Goal: Book appointment/travel/reservation

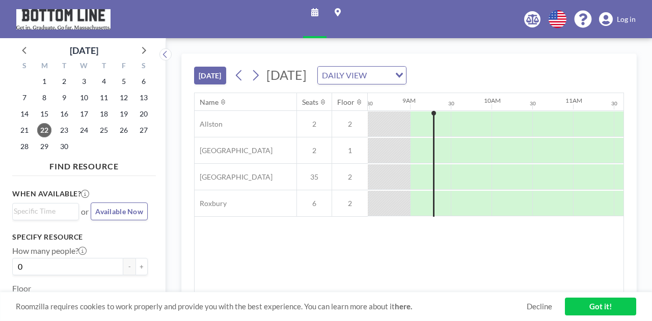
scroll to position [0, 692]
drag, startPoint x: 408, startPoint y: 287, endPoint x: 433, endPoint y: 287, distance: 24.9
click at [433, 287] on div "Name Seats Floor 12AM 30 1AM 30 2AM 30 3AM 30 4AM 30 5AM 30 6AM 30 7AM 30 8AM 3…" at bounding box center [408, 193] width 429 height 200
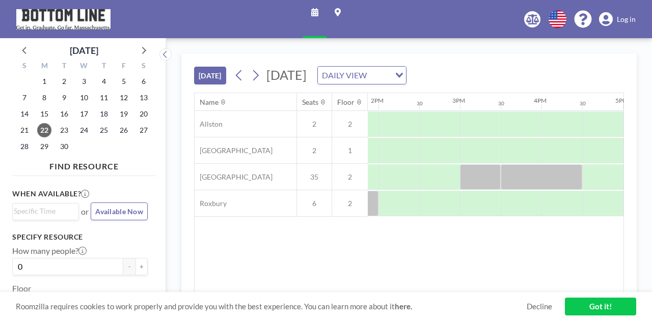
scroll to position [0, 1131]
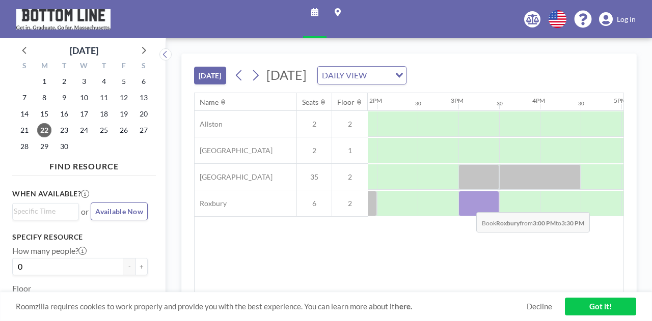
click at [468, 204] on div at bounding box center [478, 203] width 41 height 25
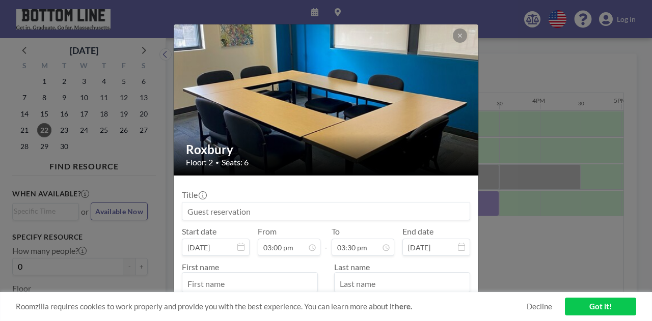
click at [231, 216] on input at bounding box center [325, 211] width 287 height 17
type input "I"
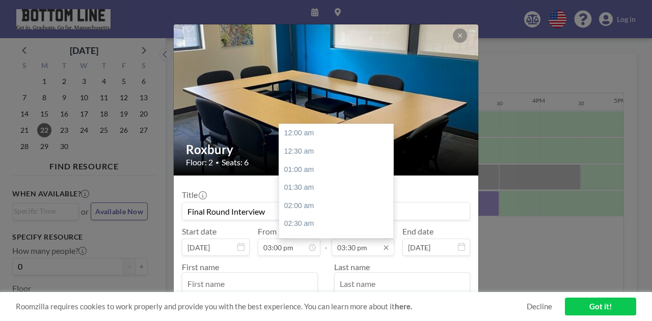
scroll to position [562, 0]
type input "Final Round Interview"
click at [350, 247] on input "03:30 pm" at bounding box center [362, 247] width 63 height 17
click at [344, 248] on input "03:4:15 pm" at bounding box center [362, 247] width 63 height 17
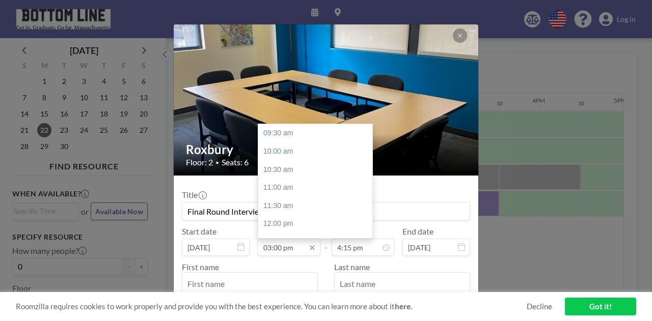
scroll to position [200, 0]
type input "03:30 pm"
click at [268, 247] on input "03:00 pm" at bounding box center [289, 247] width 63 height 17
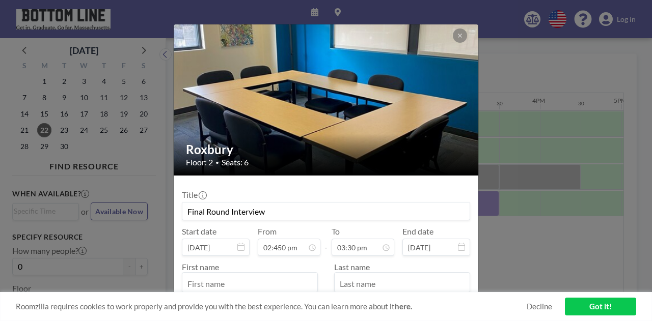
type input "03:00 pm"
click at [468, 259] on form "Title Final Round Interview Start date [DATE] From 03:00 pm - To 03:30 pm End d…" at bounding box center [326, 282] width 304 height 212
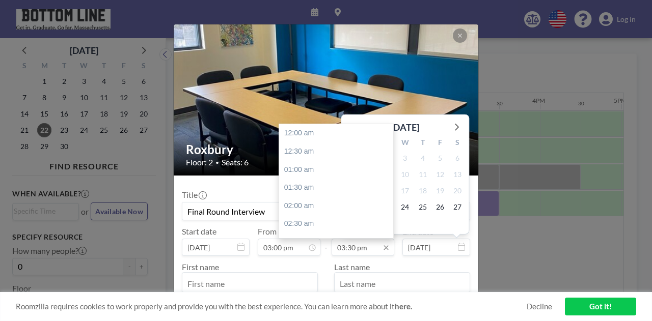
scroll to position [562, 0]
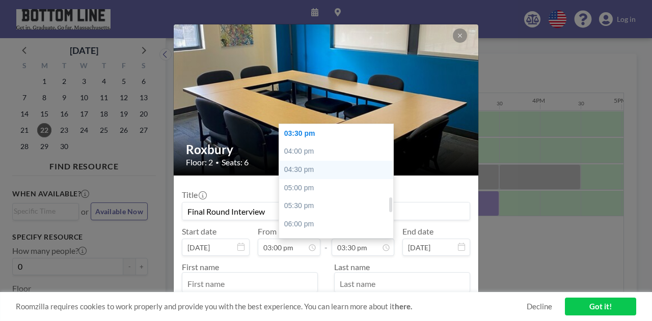
click at [314, 163] on div "04:30 pm" at bounding box center [338, 170] width 119 height 18
click at [346, 246] on input "04:30 pm" at bounding box center [362, 247] width 63 height 17
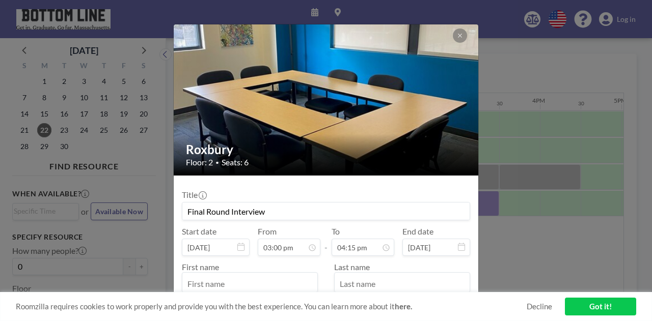
type input "04:15 pm"
click at [238, 282] on input "text" at bounding box center [249, 283] width 135 height 17
type input "[PERSON_NAME]"
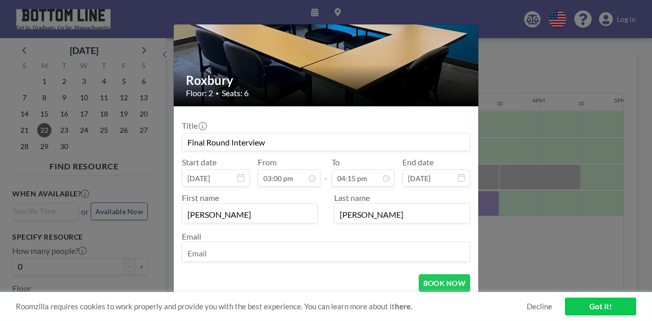
scroll to position [90, 0]
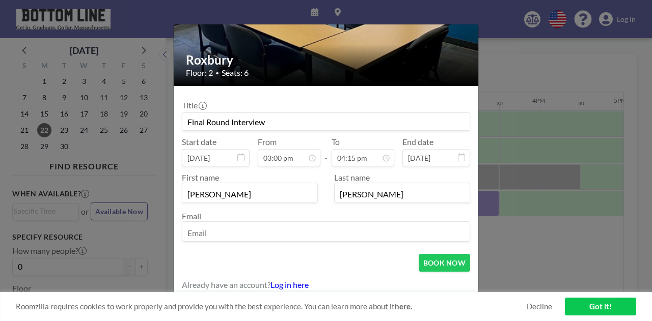
type input "[PERSON_NAME]"
type input "[EMAIL_ADDRESS][DOMAIN_NAME]"
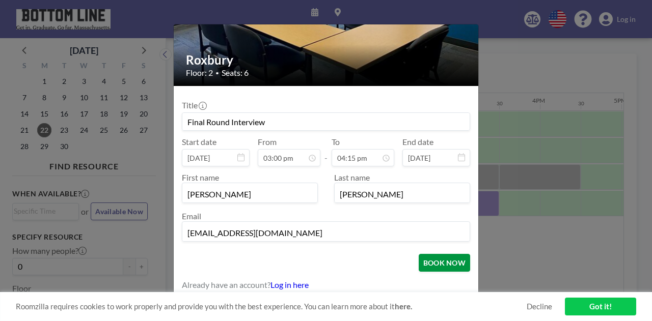
click at [446, 257] on button "BOOK NOW" at bounding box center [444, 263] width 51 height 18
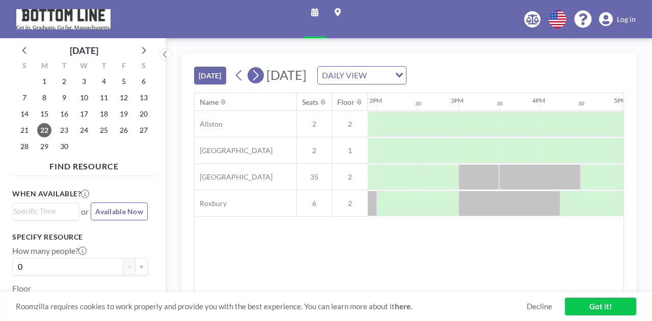
click at [256, 76] on icon at bounding box center [255, 75] width 10 height 15
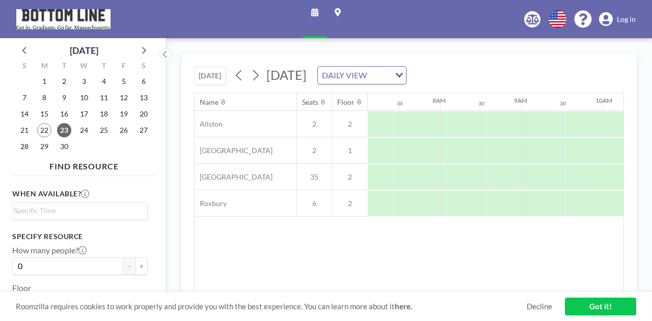
scroll to position [0, 611]
click at [256, 74] on icon at bounding box center [255, 75] width 10 height 15
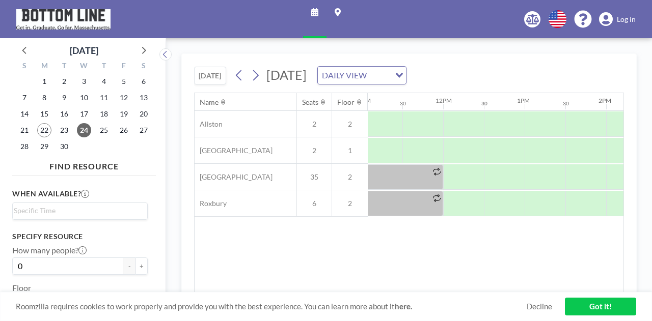
scroll to position [0, 979]
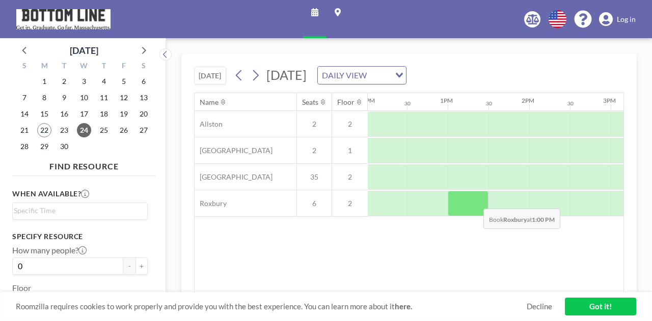
click at [475, 200] on div at bounding box center [468, 203] width 41 height 25
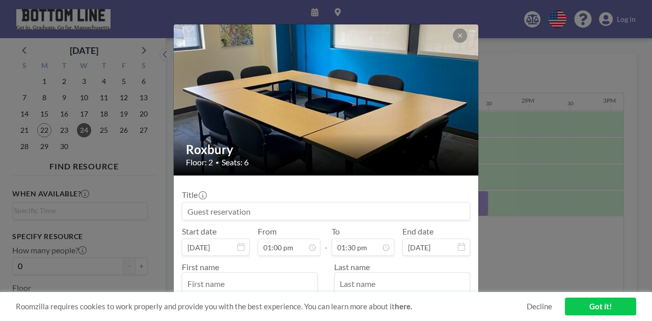
click at [321, 205] on input at bounding box center [325, 211] width 287 height 17
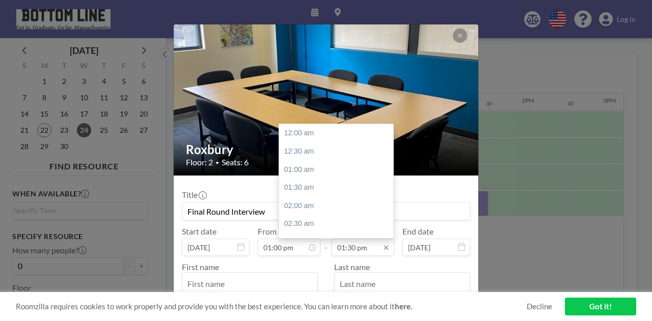
scroll to position [489, 0]
type input "Final Round Interview"
click at [363, 248] on input "01:30 pm" at bounding box center [362, 247] width 63 height 17
click at [340, 248] on input "01:30 pm" at bounding box center [362, 247] width 63 height 17
click at [365, 250] on input "02:15 pm" at bounding box center [362, 247] width 63 height 17
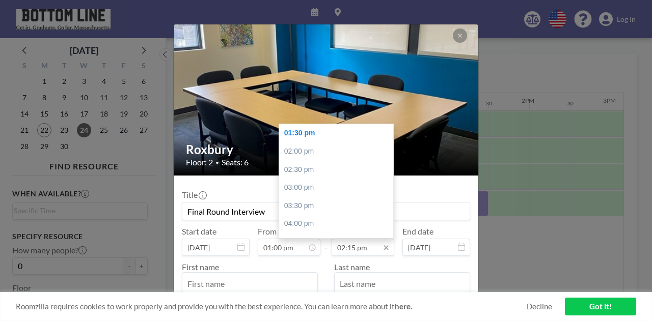
scroll to position [90, 0]
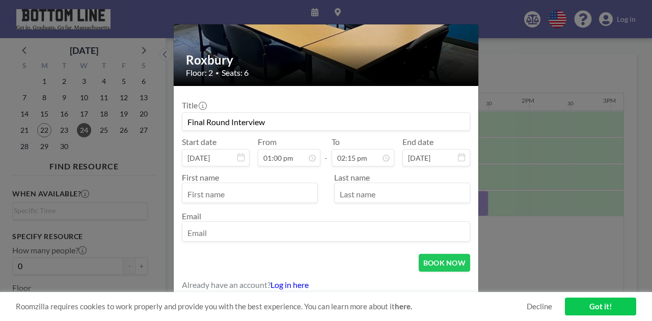
type input "02:15 pm"
click at [240, 193] on input "text" at bounding box center [249, 193] width 135 height 17
type input "[PERSON_NAME]"
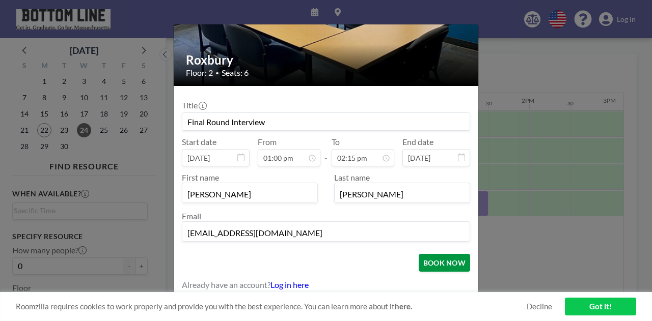
type input "[EMAIL_ADDRESS][DOMAIN_NAME]"
click at [428, 258] on button "BOOK NOW" at bounding box center [444, 263] width 51 height 18
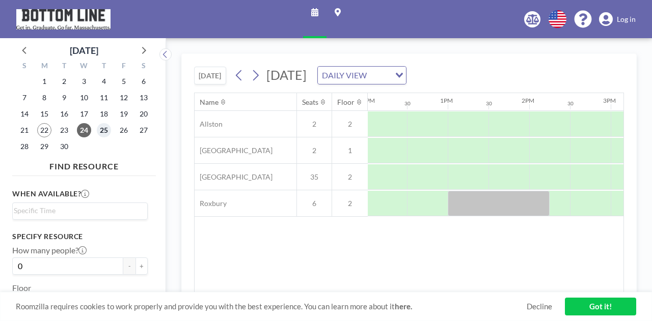
click at [106, 129] on span "25" at bounding box center [104, 130] width 14 height 14
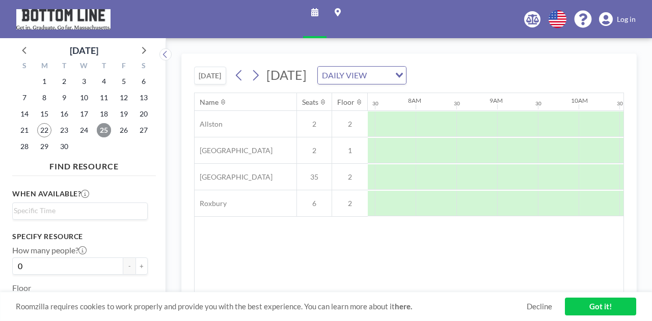
scroll to position [0, 611]
drag, startPoint x: 366, startPoint y: 287, endPoint x: 412, endPoint y: 286, distance: 46.4
click at [412, 286] on div "Name Seats Floor 12AM 30 1AM 30 2AM 30 3AM 30 4AM 30 5AM 30 6AM 30 7AM 30 8AM 3…" at bounding box center [408, 193] width 429 height 200
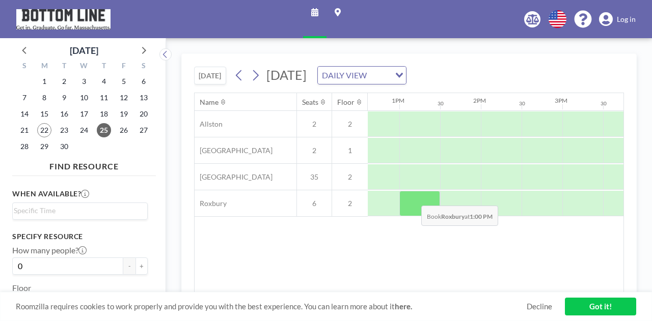
click at [413, 197] on div at bounding box center [419, 203] width 41 height 25
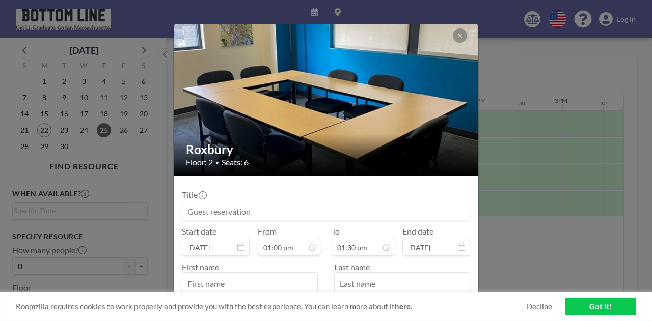
click at [402, 216] on input at bounding box center [325, 211] width 287 height 17
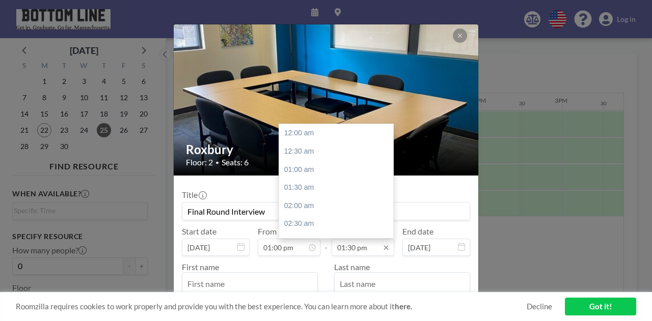
scroll to position [489, 0]
type input "Final Round Interview"
click at [349, 245] on input "01:30 pm" at bounding box center [362, 247] width 63 height 17
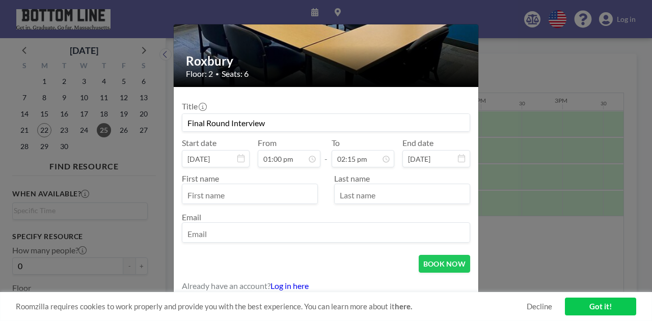
scroll to position [90, 0]
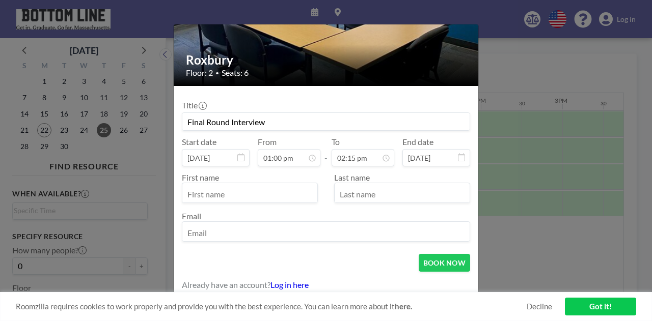
type input "02:15 pm"
click at [266, 183] on div at bounding box center [250, 193] width 136 height 20
click at [270, 193] on input "text" at bounding box center [249, 193] width 135 height 17
type input "K"
type input "k"
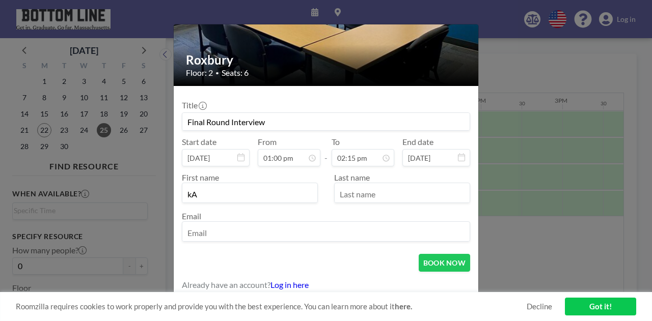
type input "k"
type input "[PERSON_NAME]"
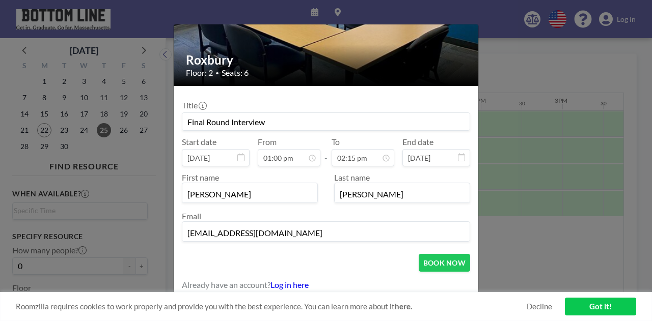
type input "[EMAIL_ADDRESS][DOMAIN_NAME]"
click at [436, 260] on button "BOOK NOW" at bounding box center [444, 263] width 51 height 18
